Goal: Information Seeking & Learning: Find specific fact

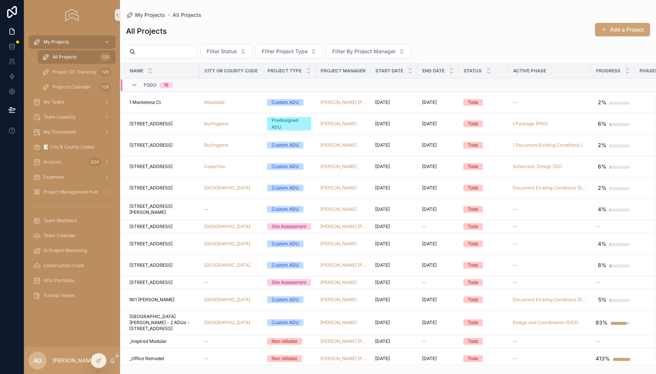
click at [149, 50] on input "scrollable content" at bounding box center [166, 52] width 62 height 11
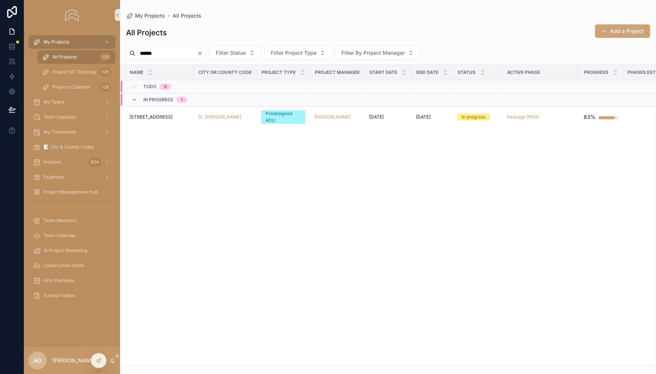
type input "******"
